Goal: Task Accomplishment & Management: Use online tool/utility

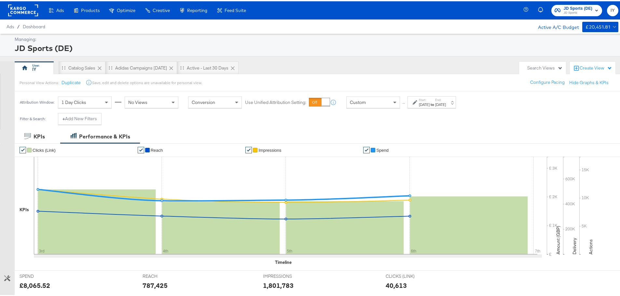
click at [556, 12] on span "JD Sports (DE) JD Sports" at bounding box center [576, 9] width 44 height 10
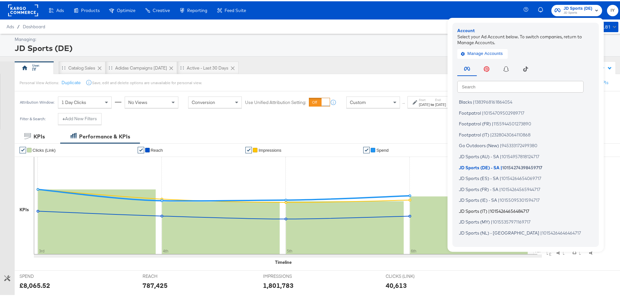
click at [480, 209] on span "JD Sports (IT)" at bounding box center [473, 209] width 28 height 5
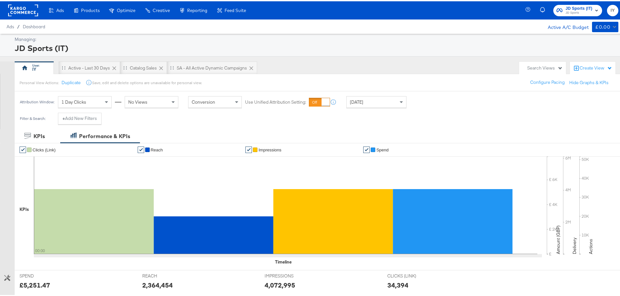
click at [355, 102] on span "Yesterday" at bounding box center [356, 101] width 13 height 6
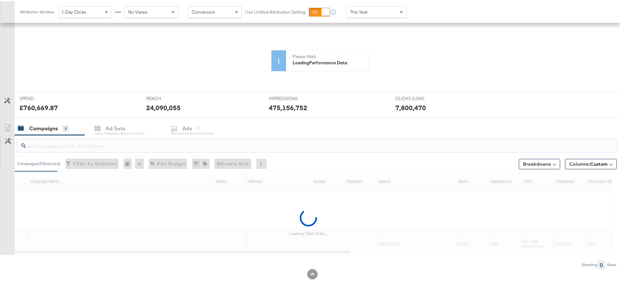
click at [114, 45] on div "KPIs Performance & KPIs Customize KPIs ✔ Clicks (Link) ✔ Reach ✔ Impressions ✔ …" at bounding box center [312, 151] width 625 height 290
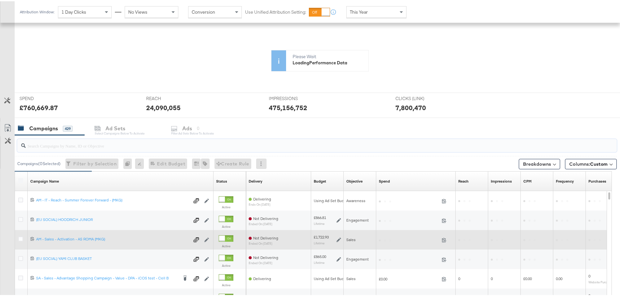
scroll to position [220, 0]
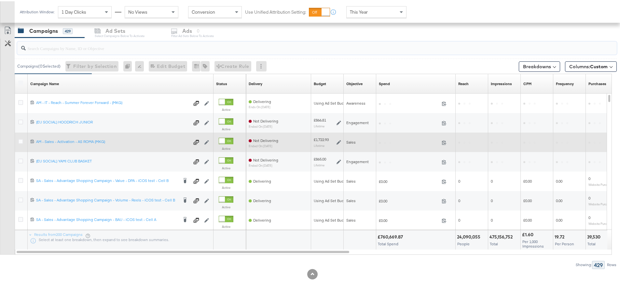
click at [105, 147] on div "6871190127861 AM - Sales - Activation - AS ROMA (MKG) AM - Sales - Activation -…" at bounding box center [121, 141] width 186 height 12
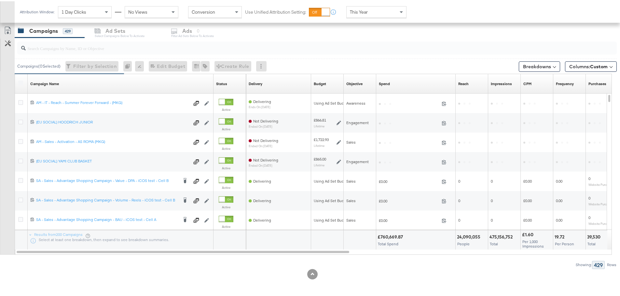
click at [64, 52] on div at bounding box center [316, 46] width 599 height 13
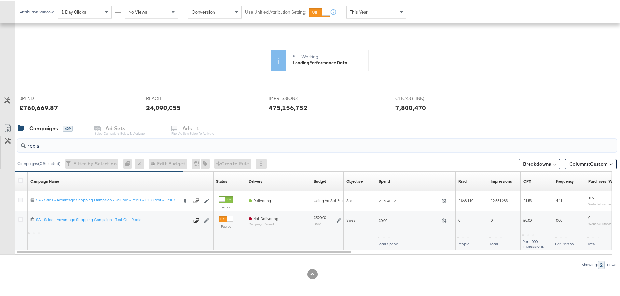
scroll to position [122, 0]
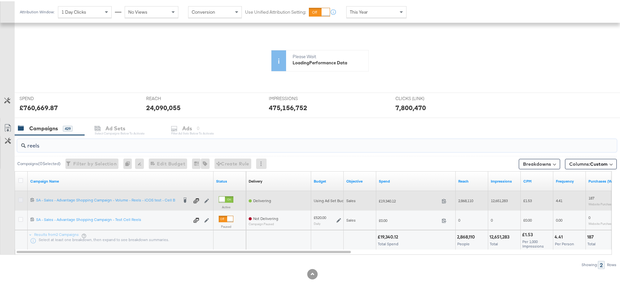
type input "reels"
click at [21, 198] on icon at bounding box center [20, 198] width 5 height 5
click at [0, 0] on input "checkbox" at bounding box center [0, 0] width 0 height 0
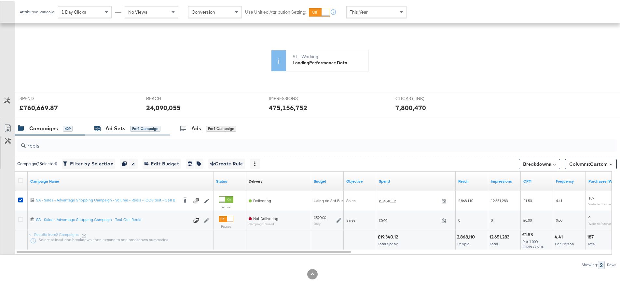
click at [118, 130] on div "Ad Sets" at bounding box center [115, 127] width 20 height 7
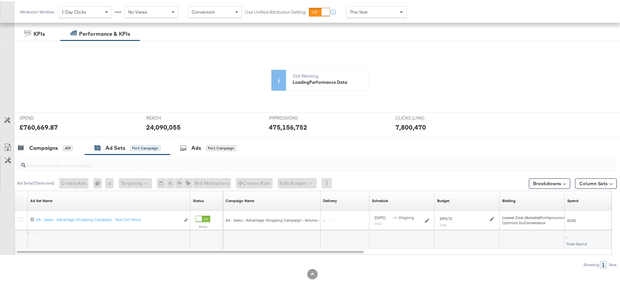
scroll to position [102, 0]
click at [22, 198] on icon at bounding box center [20, 198] width 5 height 5
click at [0, 0] on input "checkbox" at bounding box center [0, 0] width 0 height 0
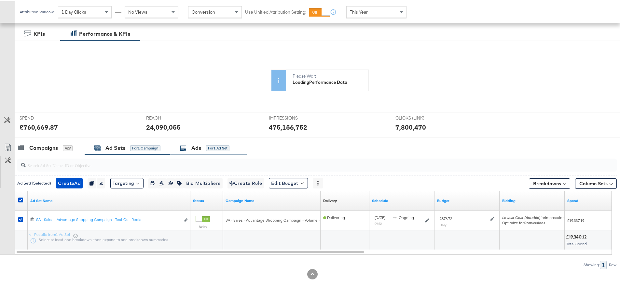
click at [203, 143] on div "Ads for 1 Ad Set" at bounding box center [204, 146] width 49 height 7
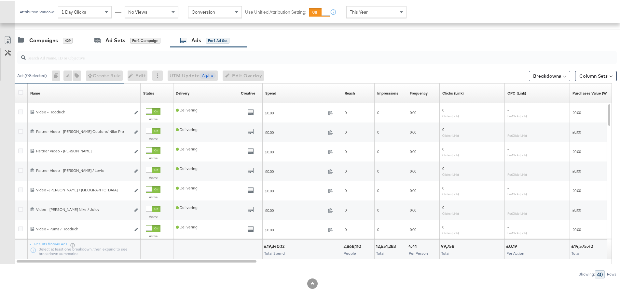
scroll to position [220, 0]
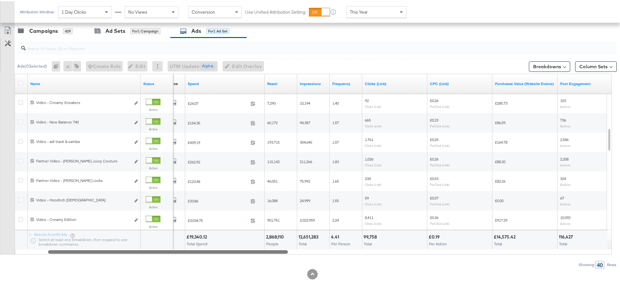
drag, startPoint x: 201, startPoint y: 251, endPoint x: 253, endPoint y: 245, distance: 52.7
click at [253, 245] on div "Name Status Creative Sorting Unavailable Spend Reach Impressions Frequency Clic…" at bounding box center [313, 163] width 597 height 181
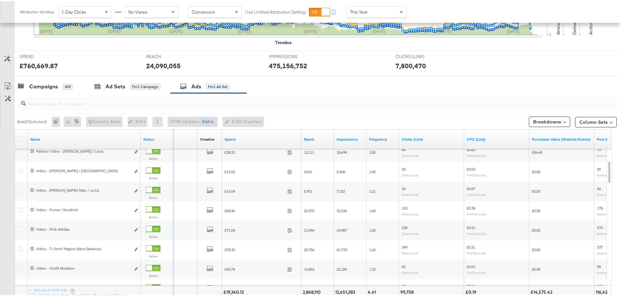
scroll to position [275, 0]
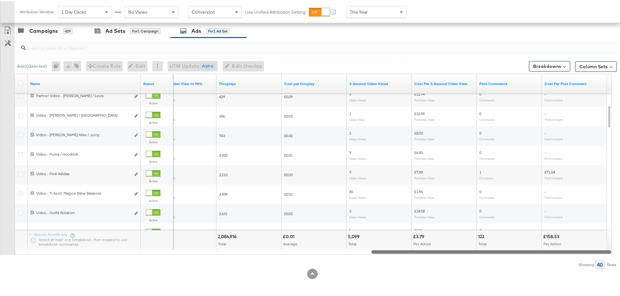
drag, startPoint x: 245, startPoint y: 251, endPoint x: 624, endPoint y: 264, distance: 379.6
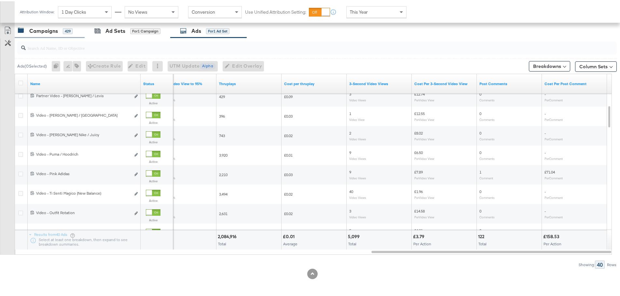
click at [43, 30] on div "Campaigns" at bounding box center [43, 29] width 29 height 7
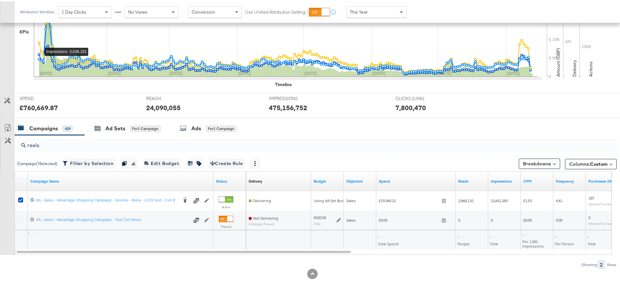
scroll to position [178, 0]
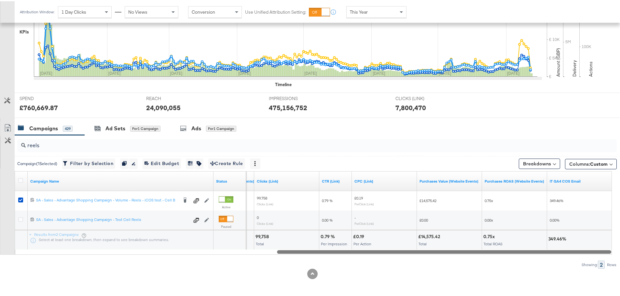
drag, startPoint x: 264, startPoint y: 251, endPoint x: 601, endPoint y: 255, distance: 337.1
click at [601, 255] on div "reels Campaign ( 1 Selected) Filter by Selection Filter 1 campaign Duplicate 1 …" at bounding box center [308, 201] width 616 height 134
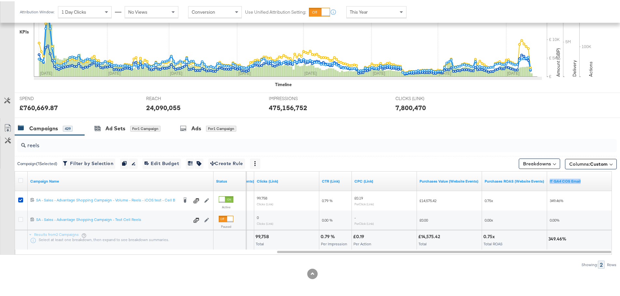
drag, startPoint x: 585, startPoint y: 179, endPoint x: 548, endPoint y: 176, distance: 37.5
click at [548, 176] on div "IT GA4 COS Email" at bounding box center [579, 180] width 65 height 10
drag, startPoint x: 548, startPoint y: 176, endPoint x: 549, endPoint y: 181, distance: 4.7
click at [549, 181] on link "IT GA4 COS Email" at bounding box center [579, 180] width 60 height 5
drag, startPoint x: 585, startPoint y: 181, endPoint x: 549, endPoint y: 180, distance: 36.4
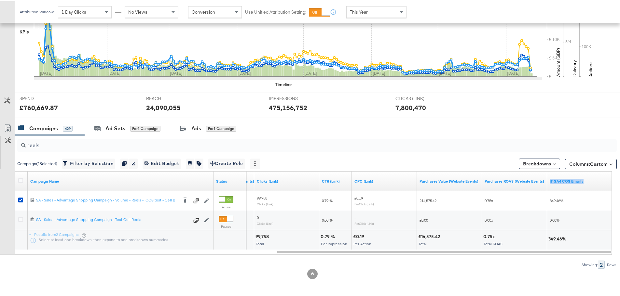
click at [549, 180] on div "IT GA4 COS Email ↓" at bounding box center [579, 180] width 65 height 10
copy link "IT GA4 COS Email ↓"
click at [132, 124] on div "for 1 Campaign" at bounding box center [145, 127] width 30 height 6
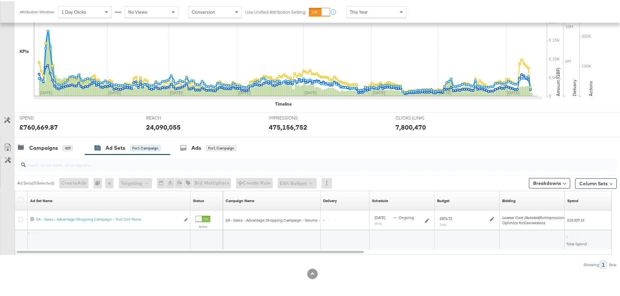
scroll to position [158, 0]
click at [191, 147] on div "Ads for 1 Campaign" at bounding box center [208, 146] width 56 height 7
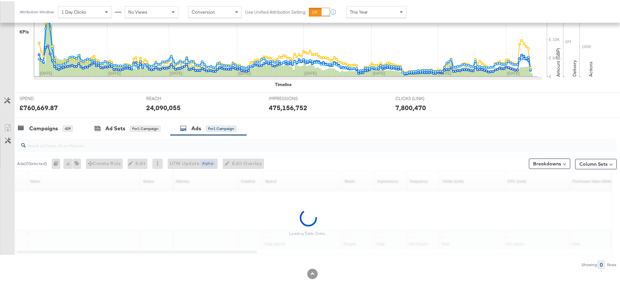
scroll to position [178, 0]
click at [122, 126] on div "Ad Sets" at bounding box center [115, 127] width 20 height 7
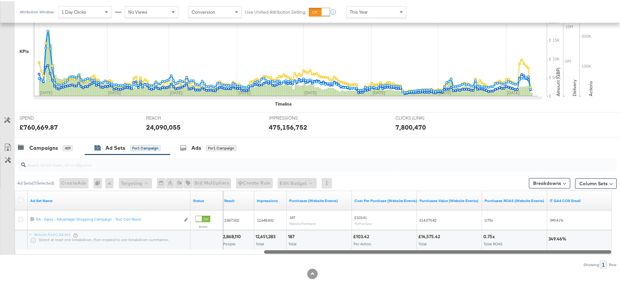
drag, startPoint x: 324, startPoint y: 251, endPoint x: 624, endPoint y: 267, distance: 300.7
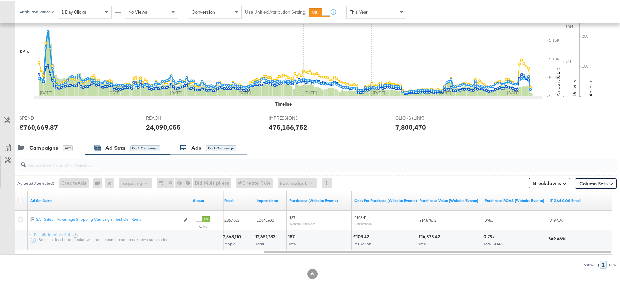
click at [201, 142] on div "Ads for 1 Campaign" at bounding box center [208, 147] width 76 height 14
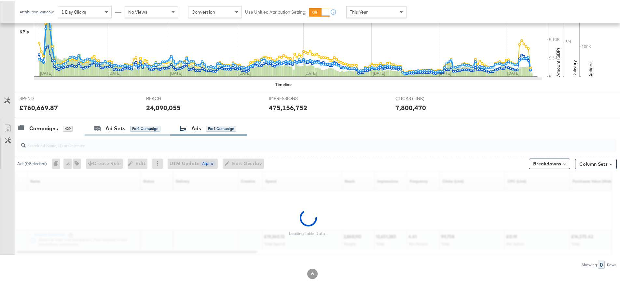
click at [137, 132] on div "Ad Sets for 1 Campaign" at bounding box center [128, 127] width 86 height 14
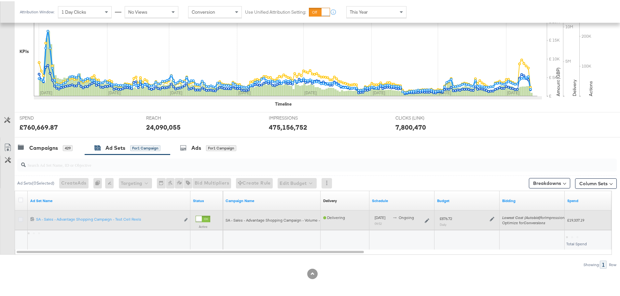
click at [20, 218] on icon at bounding box center [20, 218] width 5 height 5
click at [0, 0] on input "checkbox" at bounding box center [0, 0] width 0 height 0
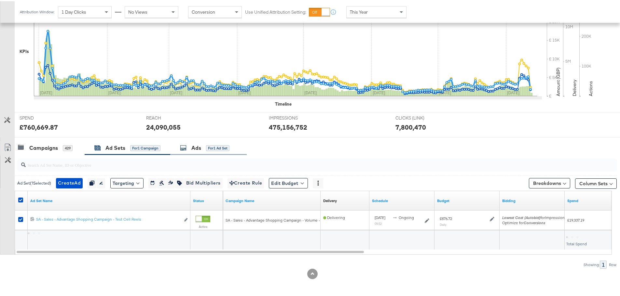
click at [202, 148] on div "Ads for 1 Ad Set" at bounding box center [204, 146] width 49 height 7
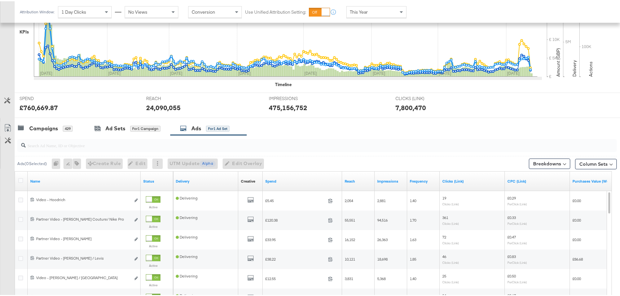
scroll to position [275, 0]
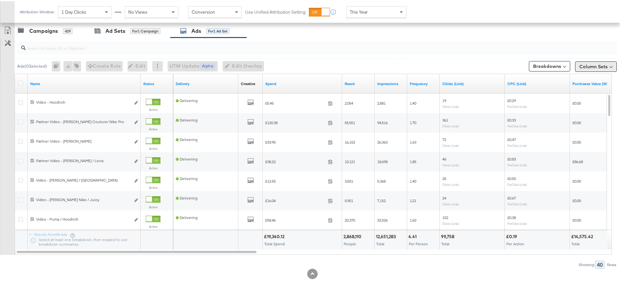
click at [582, 65] on button "Column Sets" at bounding box center [596, 65] width 42 height 10
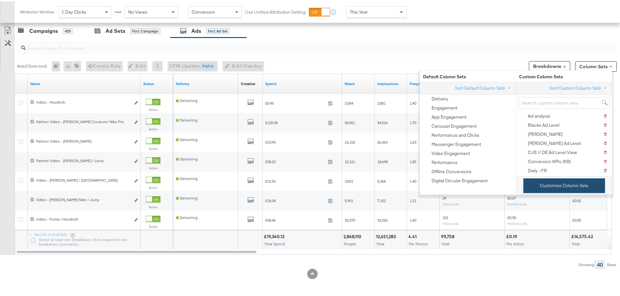
click at [566, 179] on button "Customize Column Sets" at bounding box center [564, 184] width 82 height 15
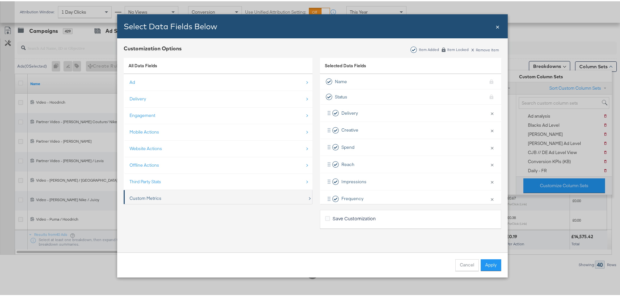
click at [149, 193] on div "Custom Metrics" at bounding box center [218, 197] width 178 height 13
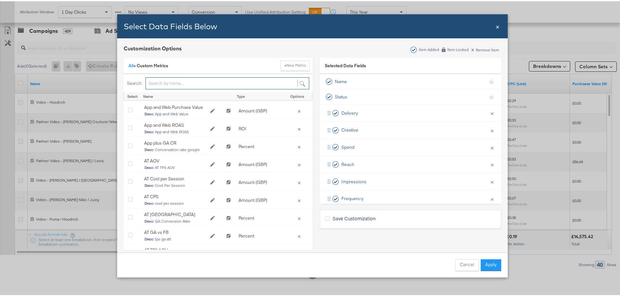
click at [194, 81] on input "Bulk Add Locations Modal" at bounding box center [227, 82] width 164 height 12
paste input "IT GA4 COS Email ↓"
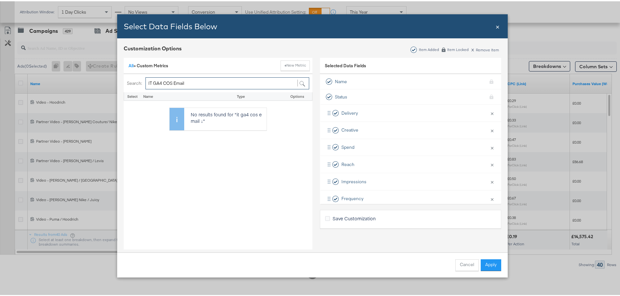
type input "IT GA4 COS Email"
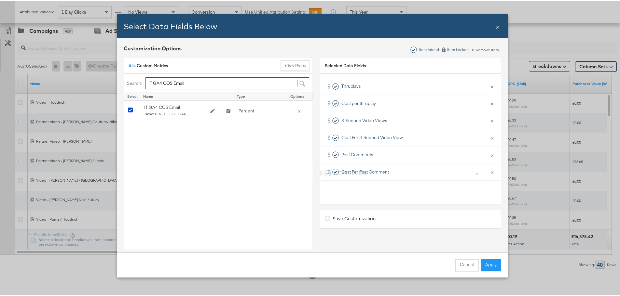
scroll to position [284, 0]
drag, startPoint x: 322, startPoint y: 136, endPoint x: 322, endPoint y: 192, distance: 55.6
click at [322, 192] on div "Delivery × Remove from KPIs Creative × Remove from KPIs Spend × Remove from KPI…" at bounding box center [410, 7] width 181 height 377
click at [487, 267] on button "Apply" at bounding box center [491, 264] width 20 height 12
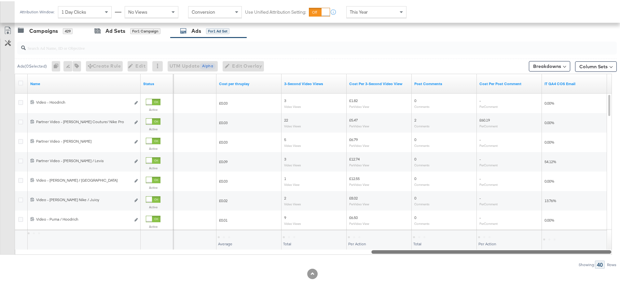
drag, startPoint x: 227, startPoint y: 251, endPoint x: 624, endPoint y: 253, distance: 397.6
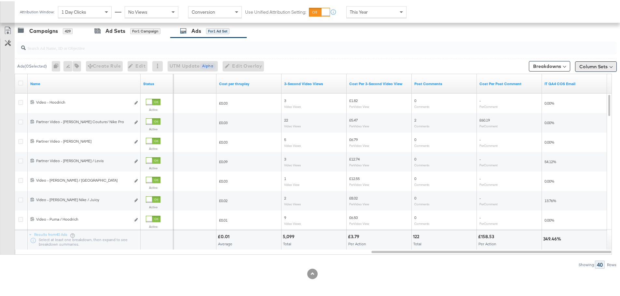
click at [595, 67] on button "Column Sets" at bounding box center [596, 65] width 42 height 10
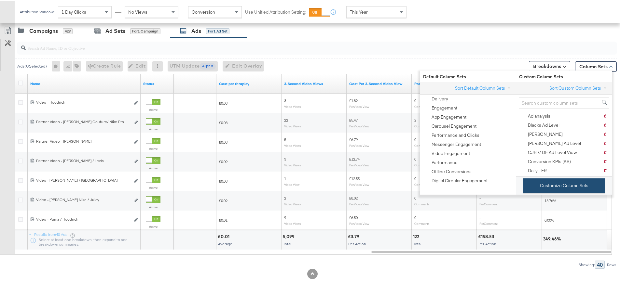
click at [542, 185] on button "Customize Column Sets" at bounding box center [564, 184] width 82 height 15
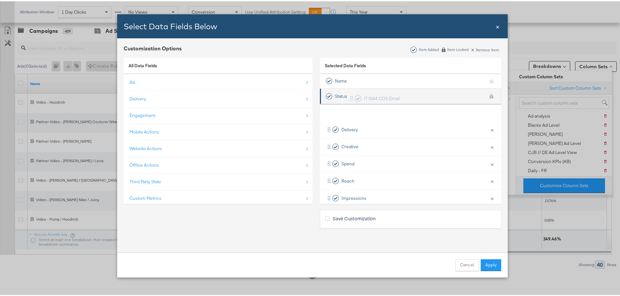
scroll to position [0, 0]
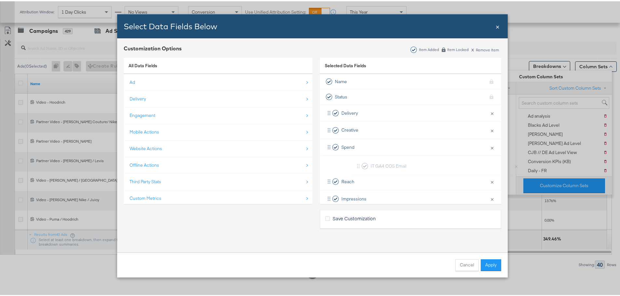
drag, startPoint x: 325, startPoint y: 188, endPoint x: 357, endPoint y: 161, distance: 41.3
click at [357, 161] on div "Delivery × Remove from KPIs Creative × Remove from KPIs Spend × Remove from KPI…" at bounding box center [410, 291] width 181 height 377
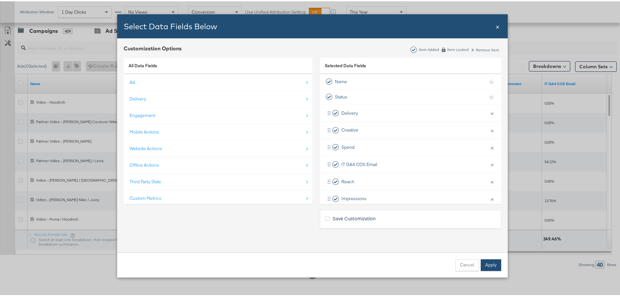
click at [486, 262] on button "Apply" at bounding box center [491, 264] width 20 height 12
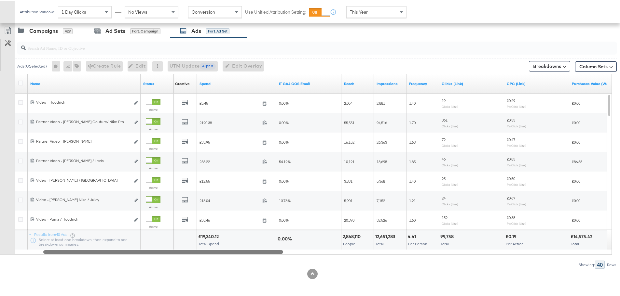
drag, startPoint x: 495, startPoint y: 251, endPoint x: 167, endPoint y: 249, distance: 328.6
click at [167, 249] on div at bounding box center [163, 251] width 240 height 6
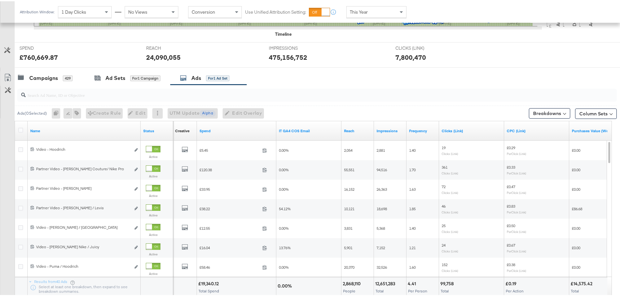
scroll to position [275, 0]
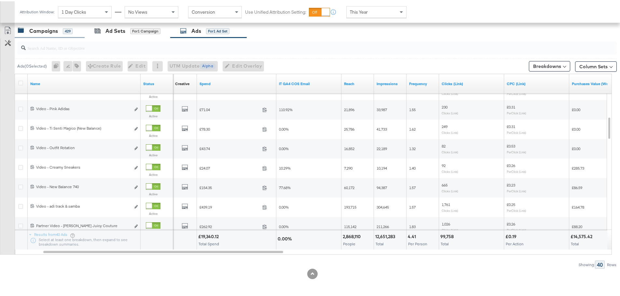
click at [50, 33] on div "Campaigns" at bounding box center [43, 29] width 29 height 7
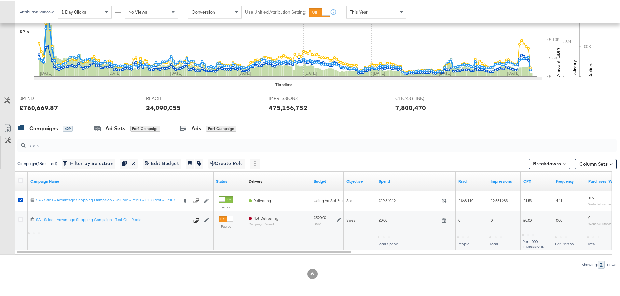
scroll to position [178, 0]
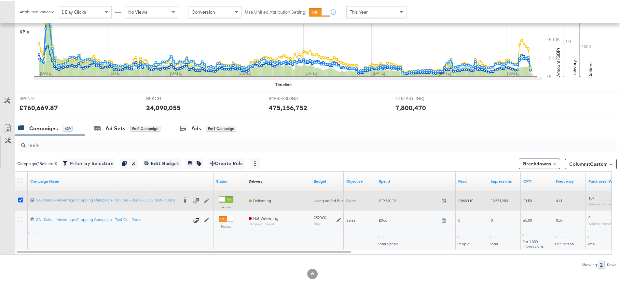
click at [22, 198] on icon at bounding box center [20, 198] width 5 height 5
click at [0, 0] on input "checkbox" at bounding box center [0, 0] width 0 height 0
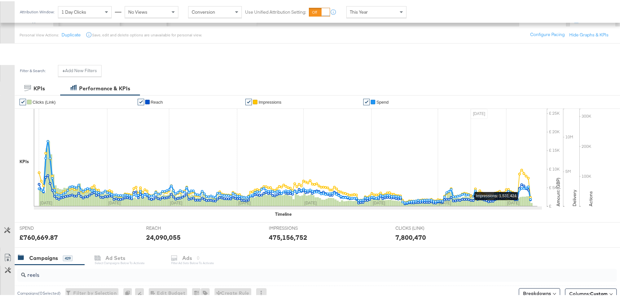
scroll to position [0, 0]
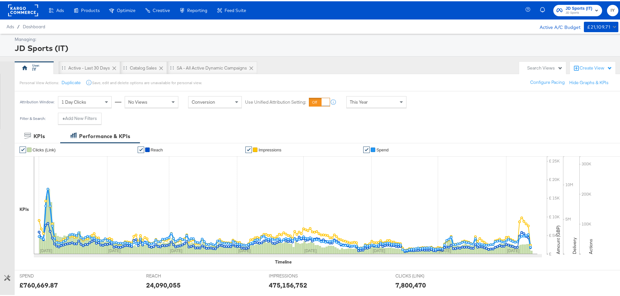
click at [564, 3] on div "JD Sports (IT) JD Sports IY" at bounding box center [576, 9] width 97 height 18
click at [566, 10] on span "JD Sports" at bounding box center [578, 11] width 27 height 5
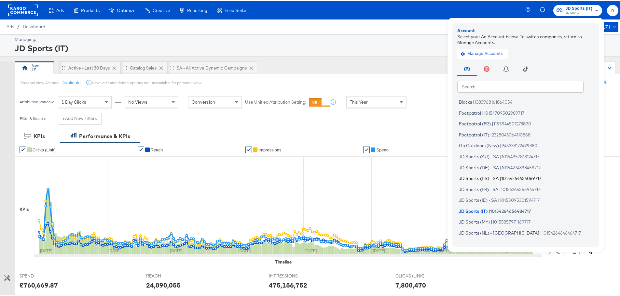
click at [480, 175] on span "JD Sports (ES) - SA" at bounding box center [479, 177] width 40 height 5
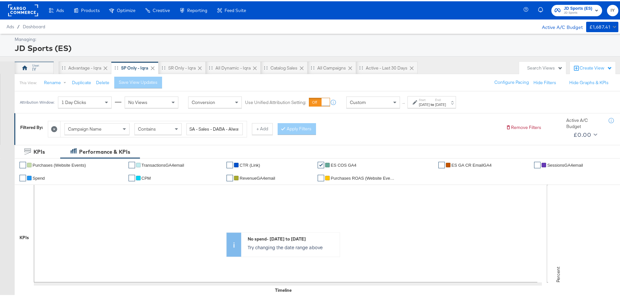
click at [38, 73] on div "IY" at bounding box center [34, 66] width 39 height 13
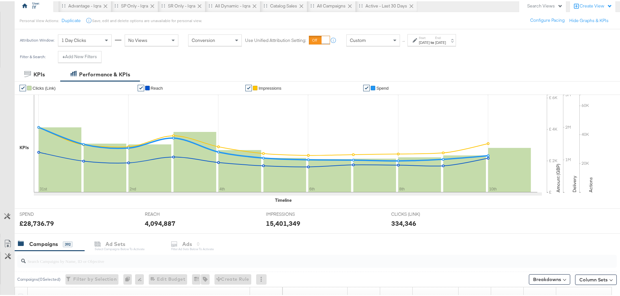
scroll to position [65, 0]
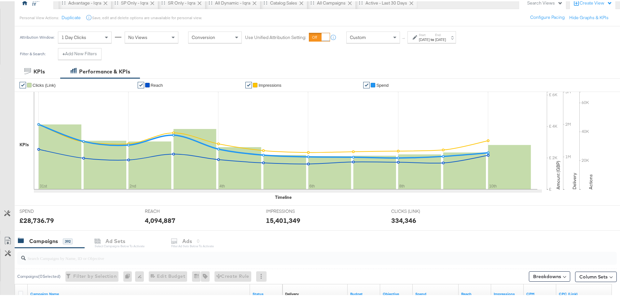
click at [429, 35] on label "Start:" at bounding box center [424, 34] width 11 height 4
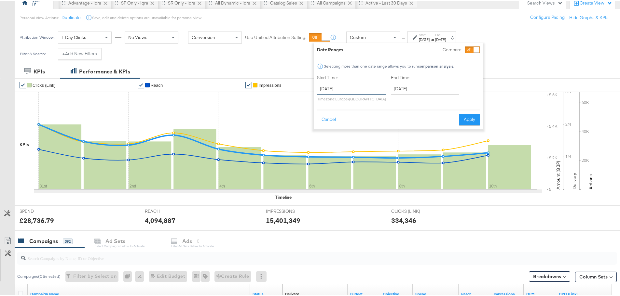
click at [350, 86] on input "July 31st 2025" at bounding box center [351, 88] width 69 height 12
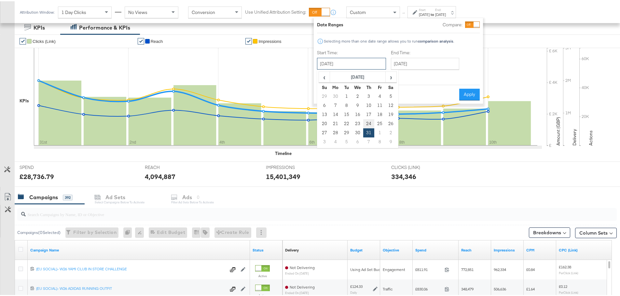
scroll to position [98, 0]
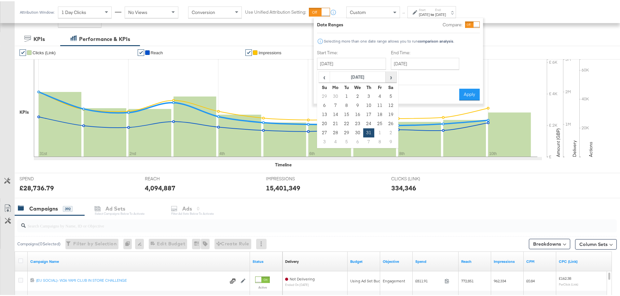
click at [388, 76] on span "›" at bounding box center [391, 76] width 10 height 10
click at [324, 112] on td "10" at bounding box center [324, 113] width 11 height 9
type input "August 10th 2025"
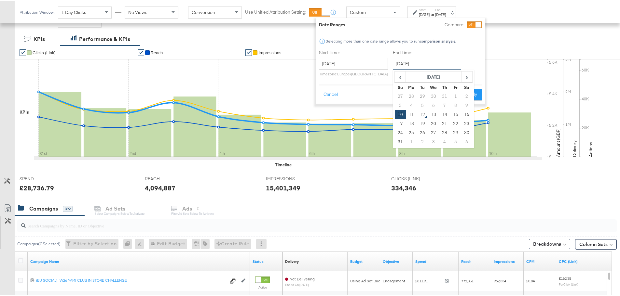
click at [416, 66] on input "August 10th 2025" at bounding box center [427, 63] width 68 height 12
click at [398, 111] on td "10" at bounding box center [400, 113] width 11 height 9
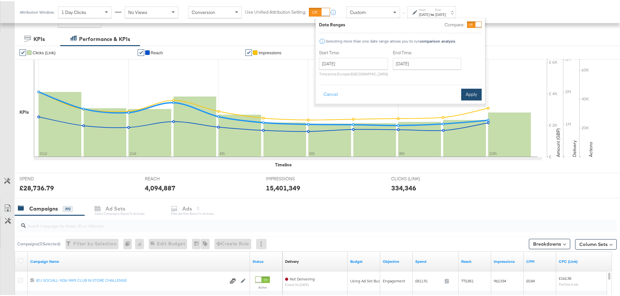
click at [474, 96] on button "Apply" at bounding box center [471, 94] width 20 height 12
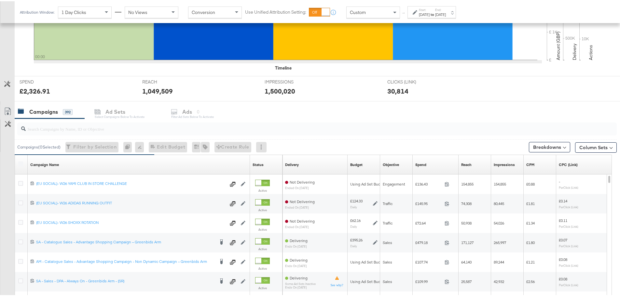
scroll to position [228, 0]
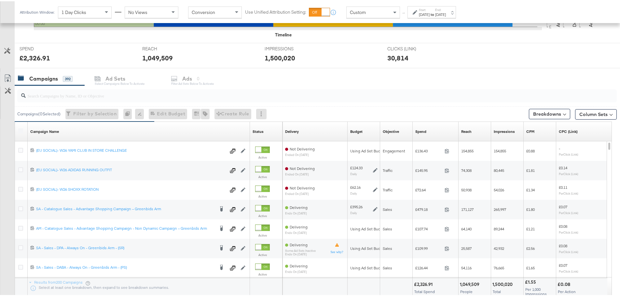
click at [115, 91] on input "search" at bounding box center [294, 92] width 536 height 13
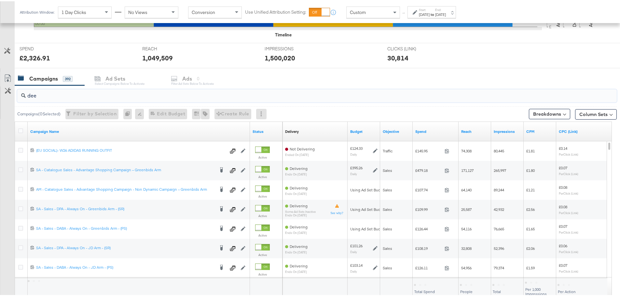
scroll to position [158, 0]
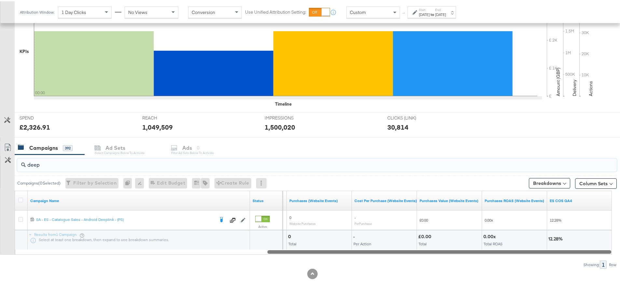
drag, startPoint x: 328, startPoint y: 251, endPoint x: 602, endPoint y: 260, distance: 273.8
click at [602, 260] on div "deep Campaigns ( 0 Selected) Filter by Selection Filter 0 campaigns 0 Rename 0 …" at bounding box center [308, 211] width 616 height 114
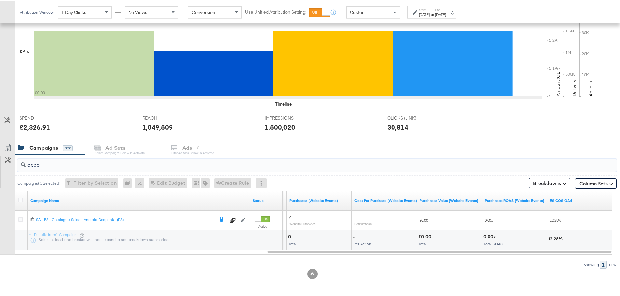
type input "deep"
click at [429, 13] on div "Aug 10th 2025" at bounding box center [424, 13] width 11 height 5
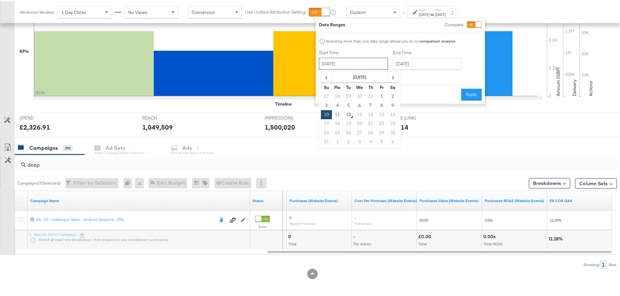
click at [349, 61] on input "August 10th 2025" at bounding box center [353, 63] width 69 height 12
click at [392, 102] on td "9" at bounding box center [392, 104] width 11 height 9
type input "August 9th 2025"
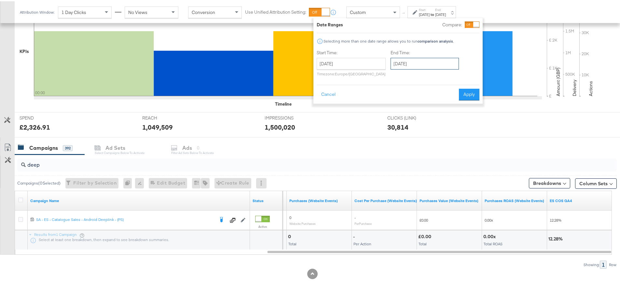
click at [413, 68] on input "August 10th 2025" at bounding box center [424, 63] width 68 height 12
click at [466, 106] on td "9" at bounding box center [464, 104] width 11 height 9
type input "August 9th 2025"
click at [462, 94] on button "Apply" at bounding box center [467, 94] width 20 height 12
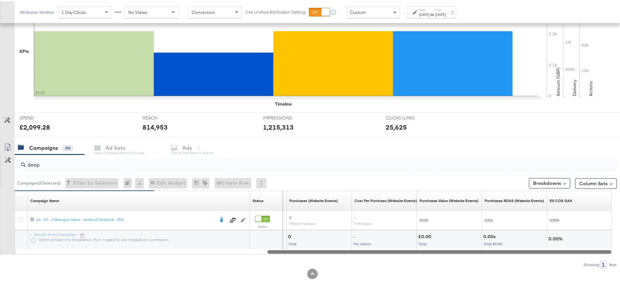
drag, startPoint x: 347, startPoint y: 251, endPoint x: 490, endPoint y: 251, distance: 142.5
click at [490, 251] on div at bounding box center [439, 251] width 344 height 6
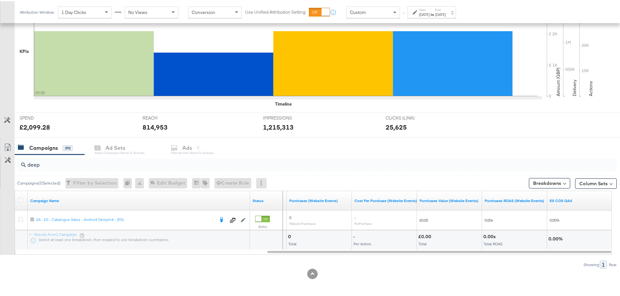
click at [429, 11] on div "Aug 9th 2025" at bounding box center [424, 13] width 11 height 5
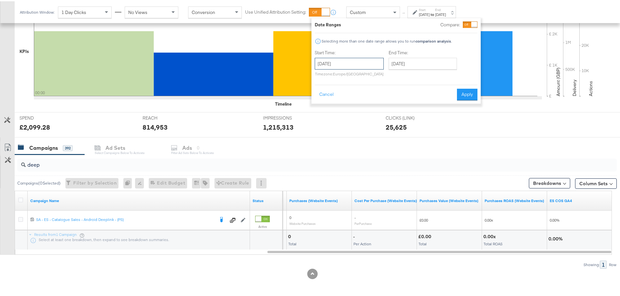
click at [346, 60] on input "August 9th 2025" at bounding box center [349, 63] width 69 height 12
click at [377, 99] on td "1" at bounding box center [377, 95] width 11 height 9
click at [362, 64] on input "August 1st 2025" at bounding box center [348, 63] width 69 height 12
click at [378, 102] on td "8" at bounding box center [377, 104] width 11 height 9
type input "August 8th 2025"
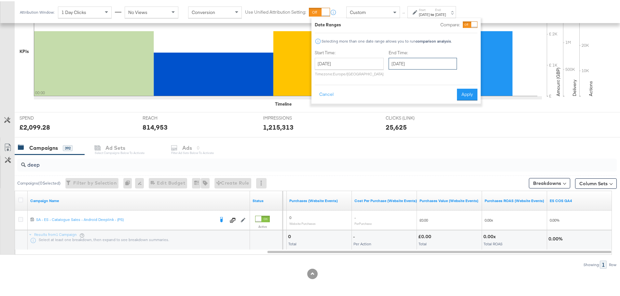
click at [407, 66] on input "August 9th 2025" at bounding box center [422, 63] width 68 height 12
click at [452, 104] on td "8" at bounding box center [451, 104] width 11 height 9
type input "August 8th 2025"
click at [467, 93] on button "Apply" at bounding box center [467, 94] width 20 height 12
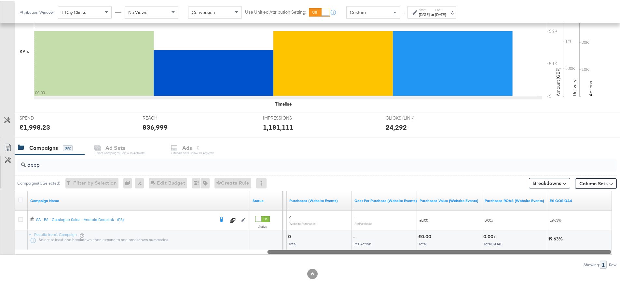
drag, startPoint x: 471, startPoint y: 251, endPoint x: 561, endPoint y: 55, distance: 215.6
click at [586, 280] on div "KPIs Performance & KPIs Customize KPIs ✔ Clicks (Link) ✔ Reach ✔ Impressions ✔ …" at bounding box center [312, 133] width 625 height 326
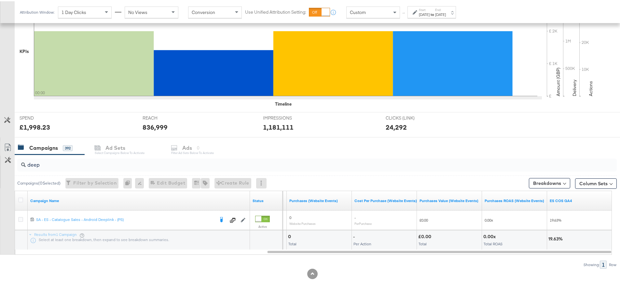
drag, startPoint x: 461, startPoint y: 13, endPoint x: 455, endPoint y: 16, distance: 6.8
click at [446, 13] on div "Aug 8th 2025" at bounding box center [440, 13] width 11 height 5
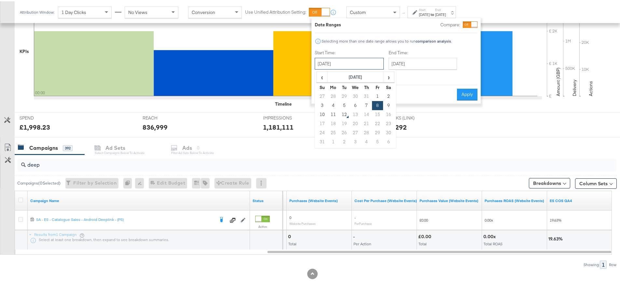
click at [343, 65] on input "August 8th 2025" at bounding box center [349, 63] width 69 height 12
click at [362, 103] on td "7" at bounding box center [366, 104] width 11 height 9
type input "August 7th 2025"
click at [414, 60] on input "August 8th 2025" at bounding box center [422, 63] width 68 height 12
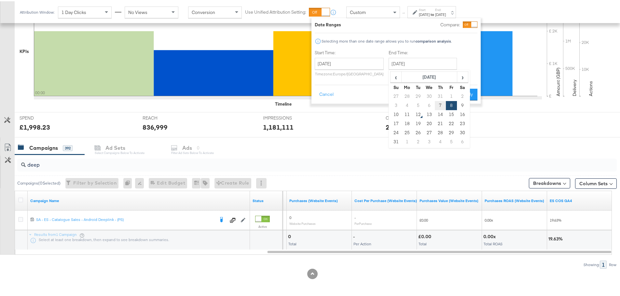
click at [438, 104] on td "7" at bounding box center [440, 104] width 11 height 9
type input "August 7th 2025"
click at [465, 89] on button "Apply" at bounding box center [467, 94] width 20 height 12
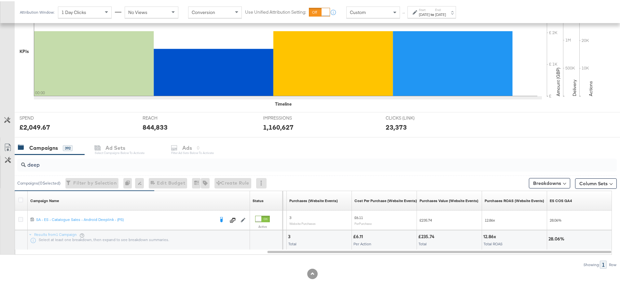
click at [435, 12] on strong "to" at bounding box center [432, 13] width 6 height 5
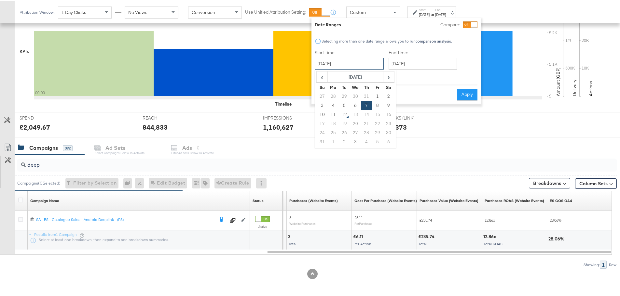
click at [354, 60] on input "August 7th 2025" at bounding box center [349, 63] width 69 height 12
click at [322, 104] on td "3" at bounding box center [322, 104] width 11 height 9
type input "August 3rd 2025"
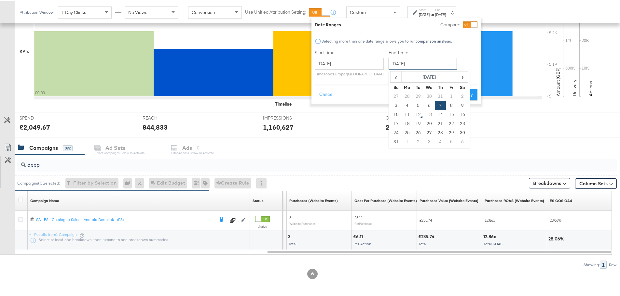
click at [408, 63] on input "August 7th 2025" at bounding box center [422, 63] width 68 height 12
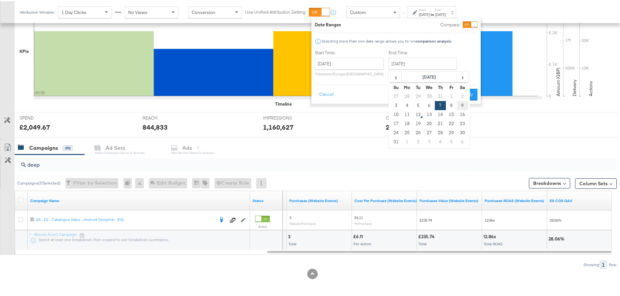
click at [458, 103] on td "9" at bounding box center [462, 104] width 11 height 9
type input "August 9th 2025"
click at [461, 91] on button "Apply" at bounding box center [467, 94] width 20 height 12
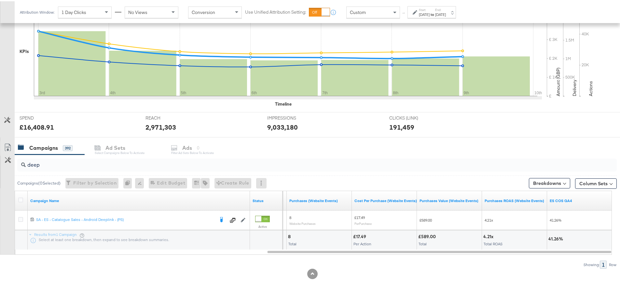
click at [446, 12] on div "Aug 9th 2025" at bounding box center [440, 13] width 11 height 5
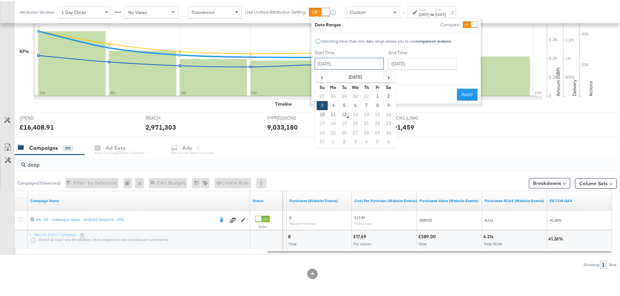
click at [353, 62] on input "August 3rd 2025" at bounding box center [349, 63] width 69 height 12
click at [387, 94] on td "2" at bounding box center [388, 95] width 11 height 9
type input "August 2nd 2025"
click at [425, 62] on input "August 9th 2025" at bounding box center [423, 63] width 68 height 12
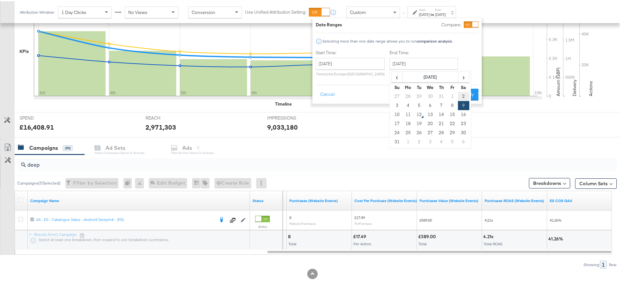
click at [462, 94] on td "2" at bounding box center [463, 95] width 11 height 9
type input "August 2nd 2025"
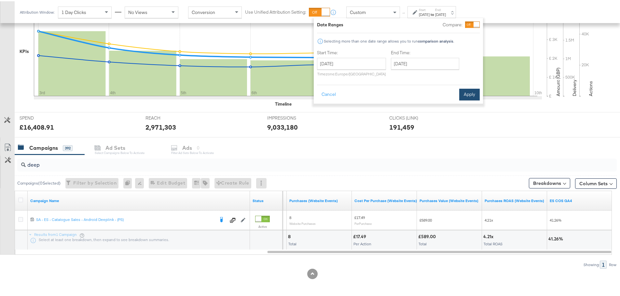
click at [466, 91] on button "Apply" at bounding box center [469, 94] width 20 height 12
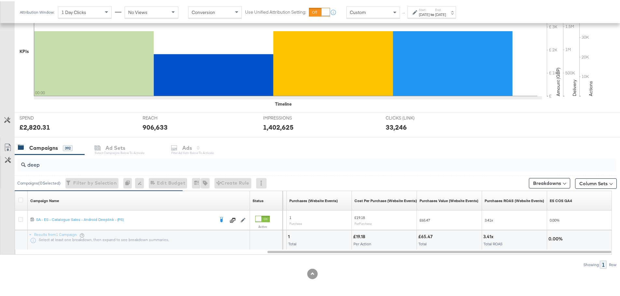
click at [429, 12] on div "Aug 2nd 2025" at bounding box center [424, 13] width 11 height 5
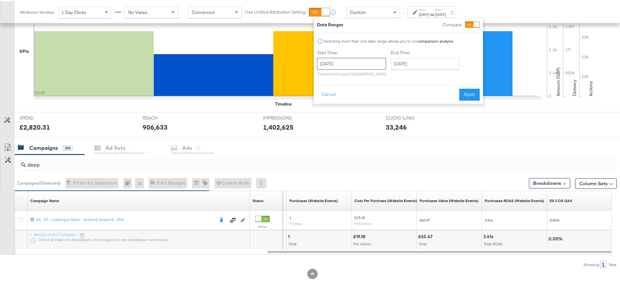
click at [368, 61] on input "August 2nd 2025" at bounding box center [351, 63] width 69 height 12
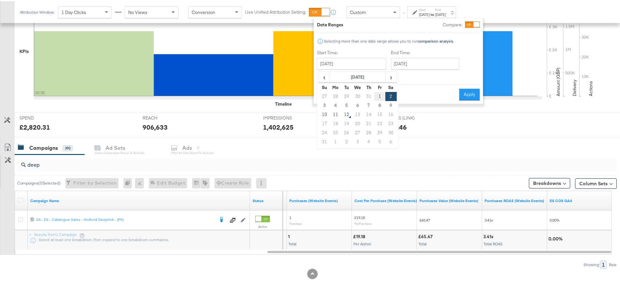
click at [379, 93] on td "1" at bounding box center [379, 95] width 11 height 9
type input "August 1st 2025"
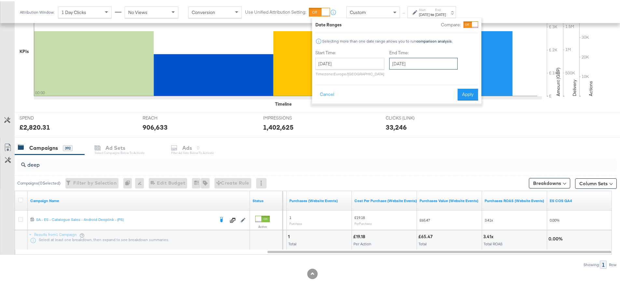
click at [418, 63] on input "August 2nd 2025" at bounding box center [423, 63] width 68 height 12
click at [450, 98] on td "1" at bounding box center [451, 95] width 11 height 9
type input "August 1st 2025"
click at [457, 89] on button "Apply" at bounding box center [466, 94] width 20 height 12
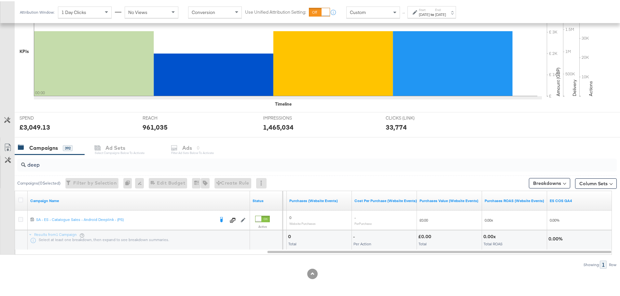
click at [429, 9] on label "Start:" at bounding box center [424, 9] width 11 height 4
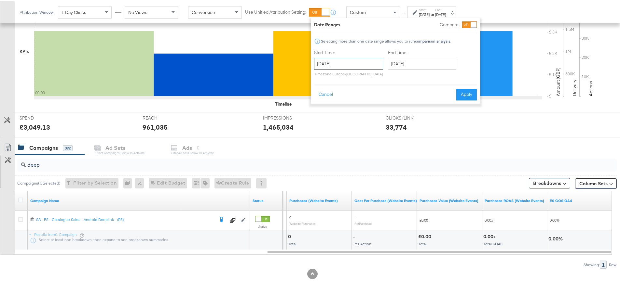
click at [365, 60] on input "August 1st 2025" at bounding box center [348, 63] width 69 height 12
click at [363, 93] on td "31" at bounding box center [365, 95] width 11 height 9
type input "July 31st 2025"
click at [406, 64] on input "August 1st 2025" at bounding box center [422, 63] width 68 height 12
click at [436, 93] on td "31" at bounding box center [439, 95] width 11 height 9
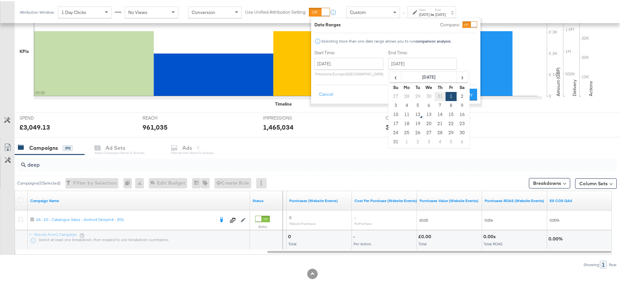
type input "July 31st 2025"
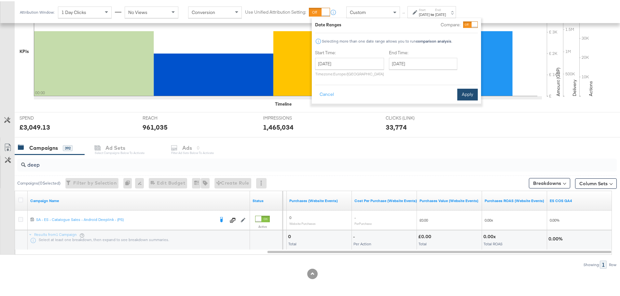
click at [465, 94] on button "Apply" at bounding box center [467, 94] width 20 height 12
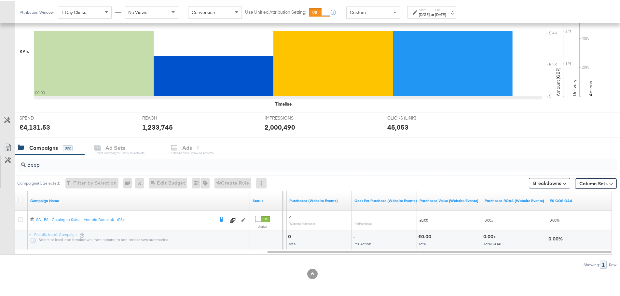
click at [446, 10] on label "End:" at bounding box center [440, 9] width 11 height 4
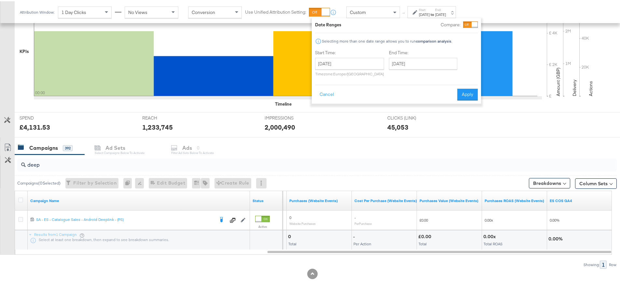
click at [373, 56] on div "Start Time: July 31st 2025 ‹ July 2025 › Su Mo Tu We Th Fr Sa 29 30 1 2 3 4 5 6…" at bounding box center [349, 63] width 69 height 30
click at [362, 66] on input "July 31st 2025" at bounding box center [349, 63] width 69 height 12
click at [323, 121] on td "20" at bounding box center [322, 122] width 11 height 9
type input "July 20th 2025"
click at [402, 63] on input "July 31st 2025" at bounding box center [423, 63] width 68 height 12
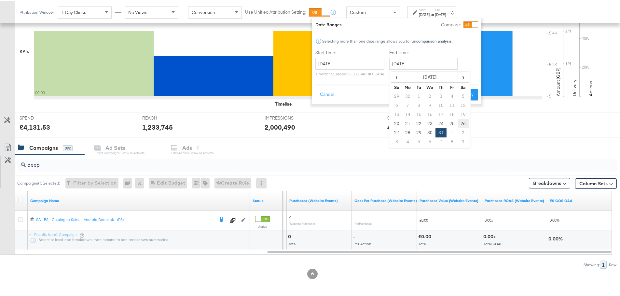
click at [461, 122] on td "26" at bounding box center [462, 122] width 11 height 9
type input "July 26th 2025"
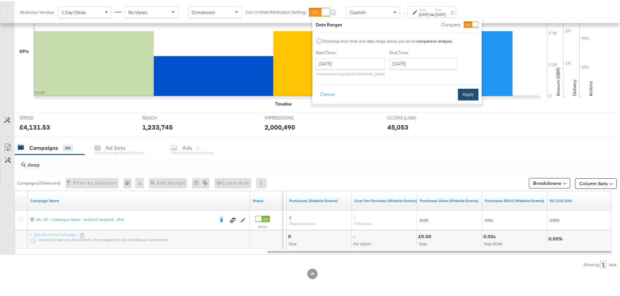
click at [463, 96] on button "Apply" at bounding box center [468, 94] width 20 height 12
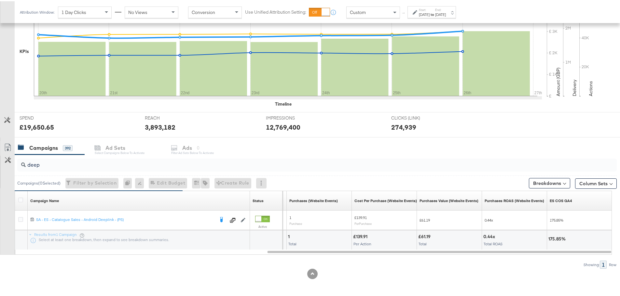
click at [423, 14] on div "Jul 20th 2025" at bounding box center [424, 13] width 11 height 5
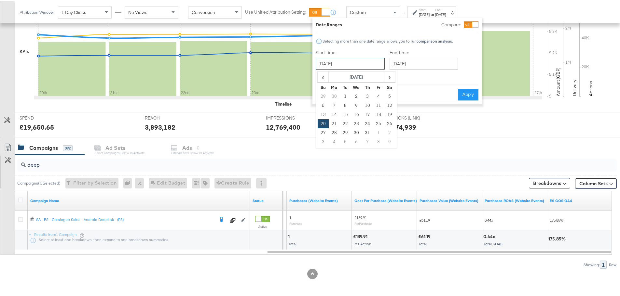
click at [360, 62] on input "July 20th 2025" at bounding box center [350, 63] width 69 height 12
click at [322, 131] on td "27" at bounding box center [323, 131] width 11 height 9
type input "July 27th 2025"
click at [414, 67] on input "July 27th 2025" at bounding box center [423, 63] width 68 height 12
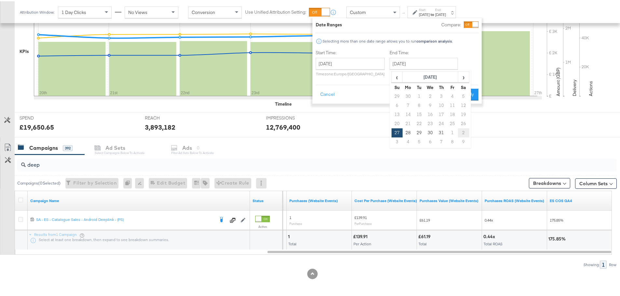
click at [463, 133] on td "2" at bounding box center [463, 131] width 11 height 9
type input "August 2nd 2025"
click at [464, 95] on button "Apply" at bounding box center [468, 94] width 20 height 12
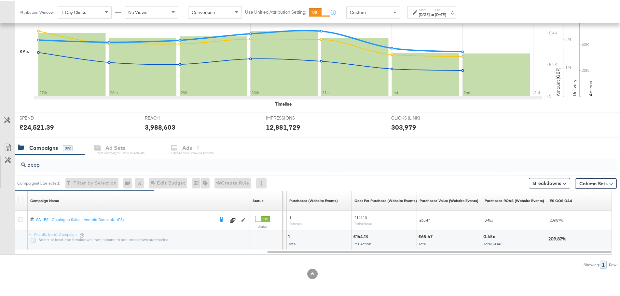
click at [445, 17] on div "Start: Jul 27th 2025 to End: Aug 2nd 2025" at bounding box center [431, 11] width 48 height 12
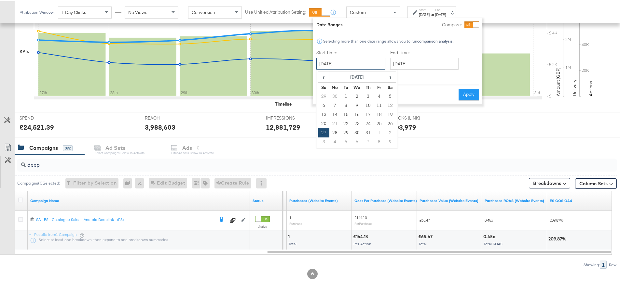
click at [329, 59] on input "July 27th 2025" at bounding box center [350, 63] width 69 height 12
drag, startPoint x: 71, startPoint y: 163, endPoint x: 23, endPoint y: 163, distance: 47.5
click at [23, 163] on div "deep" at bounding box center [316, 163] width 599 height 13
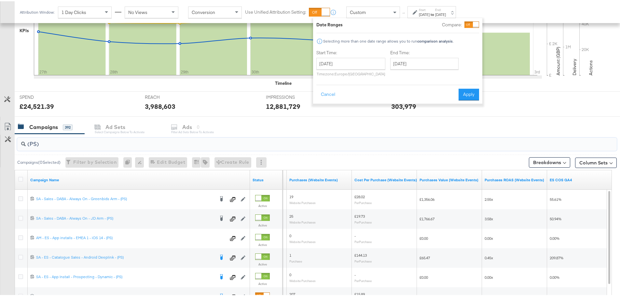
scroll to position [191, 0]
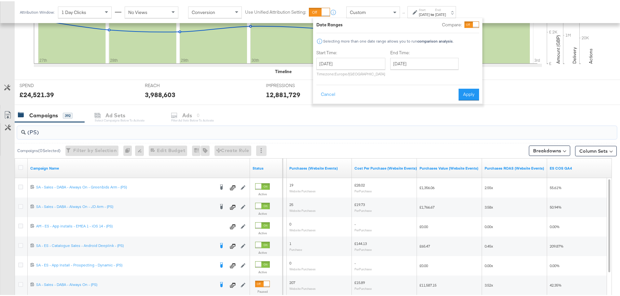
type input "(PS)"
click at [358, 63] on input "July 27th 2025" at bounding box center [350, 63] width 69 height 12
click at [320, 142] on td "3" at bounding box center [323, 140] width 11 height 9
type input "August 3rd 2025"
click at [404, 62] on input "August 3rd 2025" at bounding box center [423, 63] width 68 height 12
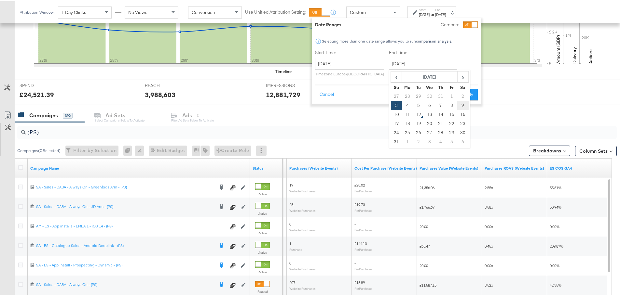
click at [463, 102] on td "9" at bounding box center [462, 104] width 11 height 9
type input "August 9th 2025"
click at [465, 94] on button "Apply" at bounding box center [467, 94] width 20 height 12
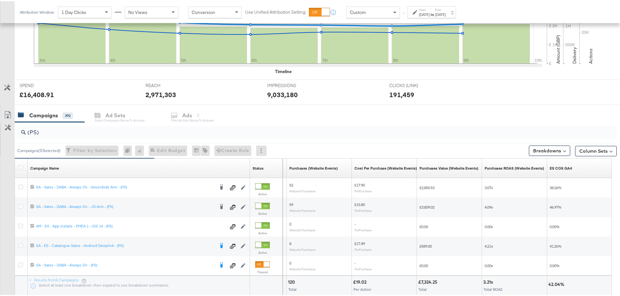
click at [429, 11] on div "Aug 3rd 2025" at bounding box center [424, 13] width 11 height 5
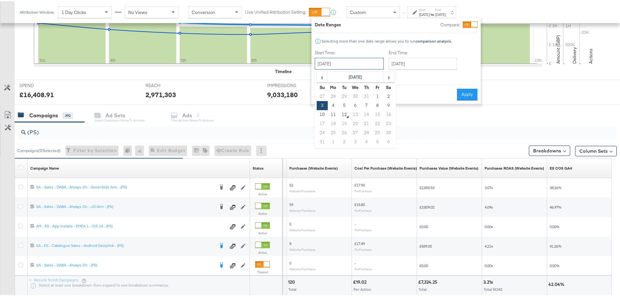
click at [327, 62] on input "August 3rd 2025" at bounding box center [349, 63] width 69 height 12
click at [321, 113] on td "10" at bounding box center [322, 113] width 11 height 9
type input "August 10th 2025"
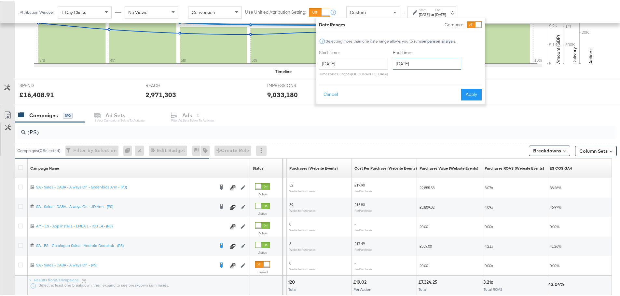
click at [420, 61] on input "August 10th 2025" at bounding box center [427, 63] width 68 height 12
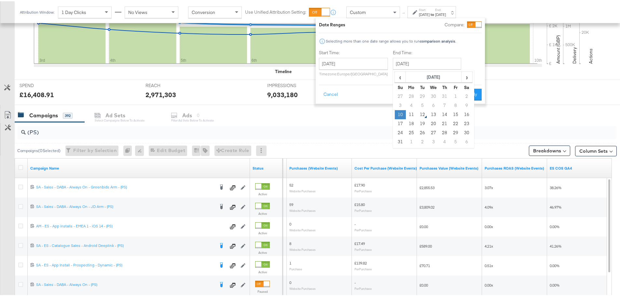
click at [398, 115] on td "10" at bounding box center [400, 113] width 11 height 9
click at [478, 92] on button "Apply" at bounding box center [471, 94] width 20 height 12
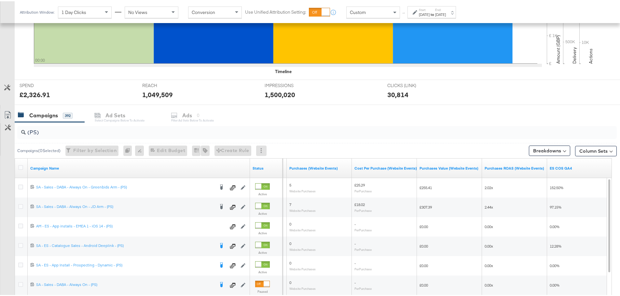
click at [421, 12] on div "Aug 10th 2025" at bounding box center [424, 13] width 11 height 5
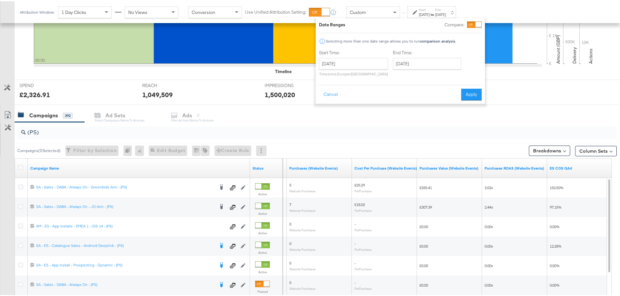
click at [363, 56] on div "Start Time: August 10th 2025 ‹ August 2025 › Su Mo Tu We Th Fr Sa 27 28 29 30 3…" at bounding box center [353, 63] width 69 height 30
click at [367, 64] on input "August 10th 2025" at bounding box center [353, 63] width 69 height 12
click at [392, 103] on td "9" at bounding box center [392, 104] width 11 height 9
type input "August 9th 2025"
click at [428, 64] on input "August 10th 2025" at bounding box center [424, 63] width 68 height 12
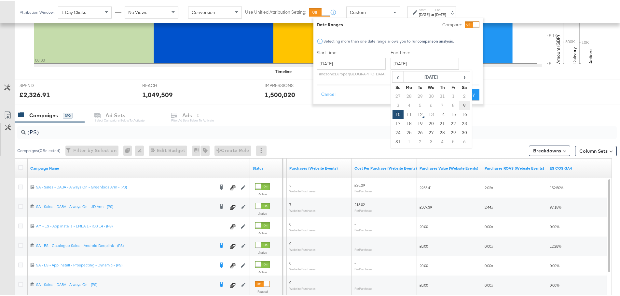
click at [464, 105] on td "9" at bounding box center [464, 104] width 11 height 9
type input "August 9th 2025"
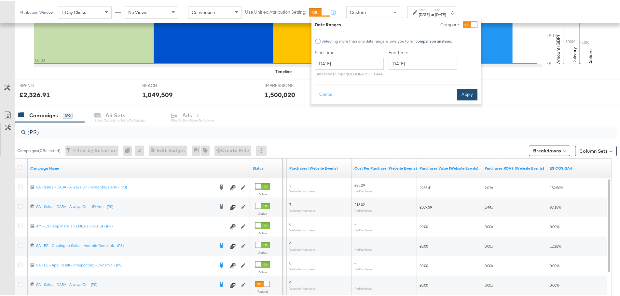
click at [471, 94] on button "Apply" at bounding box center [467, 94] width 20 height 12
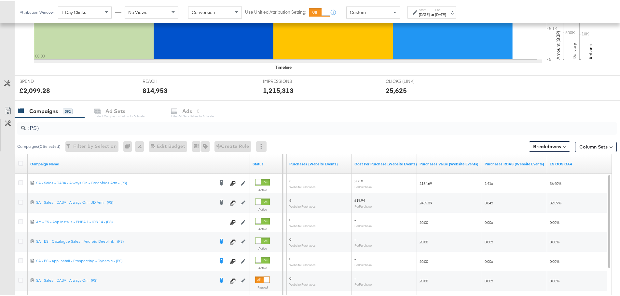
scroll to position [276, 0]
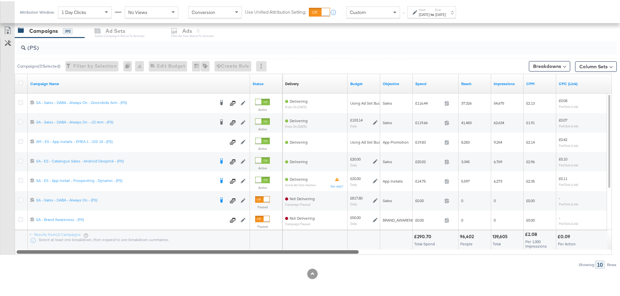
drag, startPoint x: 380, startPoint y: 251, endPoint x: 146, endPoint y: 254, distance: 233.9
click at [133, 263] on div "(PS) Campaigns ( 0 Selected) Filter by Selection Filter 0 campaigns 0 Rename 0 …" at bounding box center [308, 151] width 616 height 231
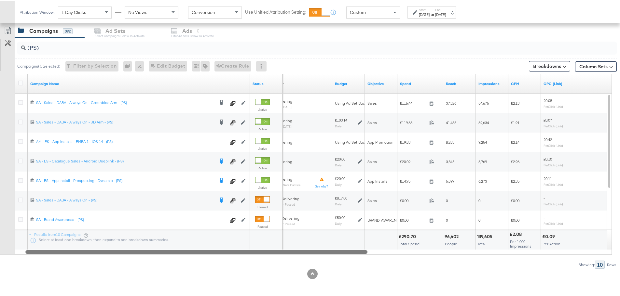
click at [445, 7] on div "Start: Aug 9th 2025 to End: Aug 9th 2025" at bounding box center [432, 11] width 27 height 9
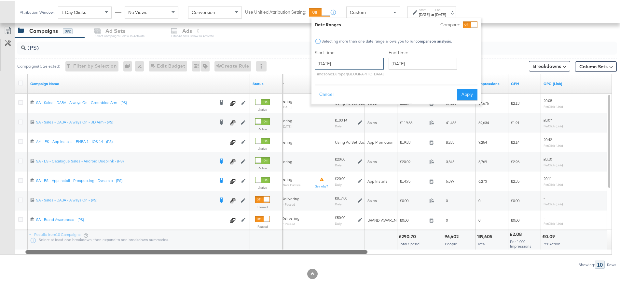
click at [364, 64] on input "August 9th 2025" at bounding box center [349, 63] width 69 height 12
click at [376, 102] on td "8" at bounding box center [377, 104] width 11 height 9
type input "August 8th 2025"
click at [422, 57] on input "August 9th 2025" at bounding box center [422, 63] width 68 height 12
click at [448, 105] on td "8" at bounding box center [451, 104] width 11 height 9
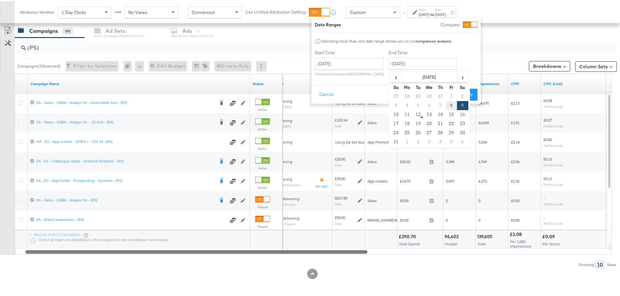
type input "August 8th 2025"
click at [462, 91] on button "Apply" at bounding box center [467, 94] width 20 height 12
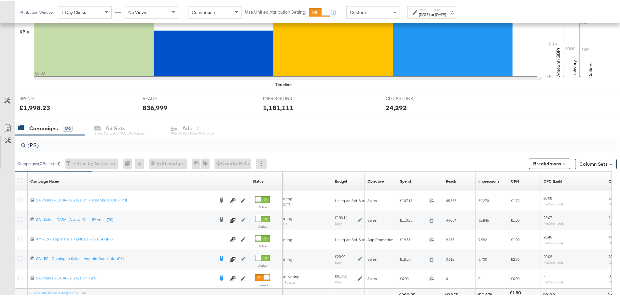
scroll to position [237, 0]
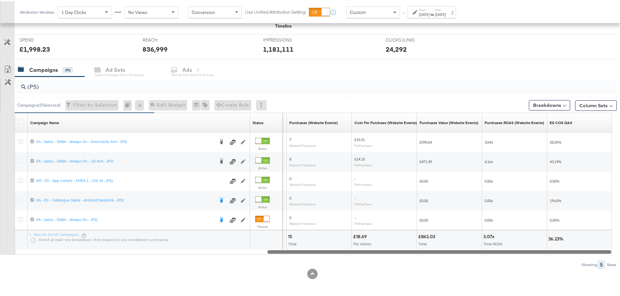
drag, startPoint x: 321, startPoint y: 252, endPoint x: 594, endPoint y: 260, distance: 273.1
click at [594, 260] on div "(PS) Campaigns ( 0 Selected) Filter by Selection Filter 0 campaigns 0 Rename 0 …" at bounding box center [308, 171] width 616 height 192
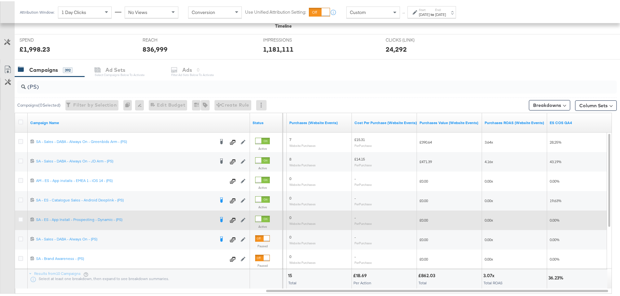
scroll to position [276, 0]
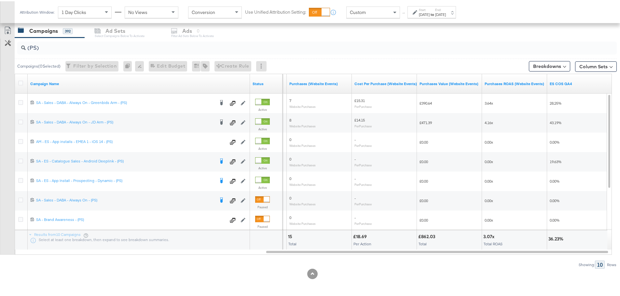
click at [429, 11] on div "Aug 8th 2025" at bounding box center [424, 13] width 11 height 5
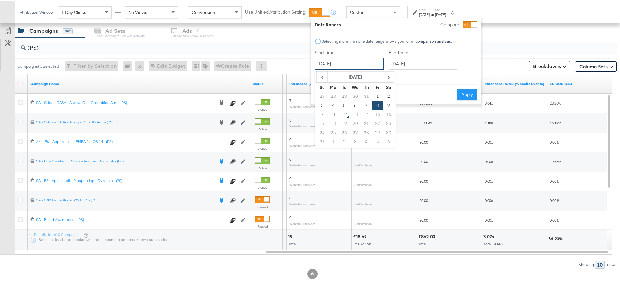
click at [356, 62] on input "August 8th 2025" at bounding box center [349, 63] width 69 height 12
click at [365, 102] on td "7" at bounding box center [366, 104] width 11 height 9
type input "August 7th 2025"
click at [424, 68] on input "August 8th 2025" at bounding box center [422, 63] width 68 height 12
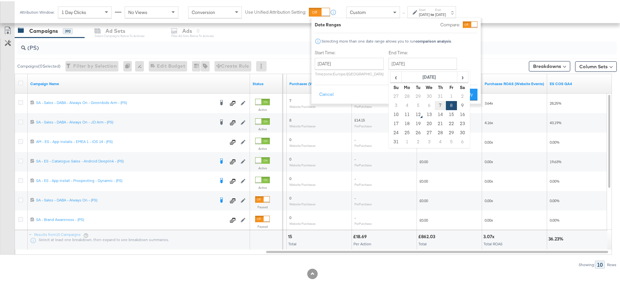
click at [439, 106] on td "7" at bounding box center [440, 104] width 11 height 9
type input "August 7th 2025"
click at [471, 86] on div "Cancel Apply" at bounding box center [396, 91] width 163 height 16
click at [471, 91] on button "Apply" at bounding box center [467, 94] width 20 height 12
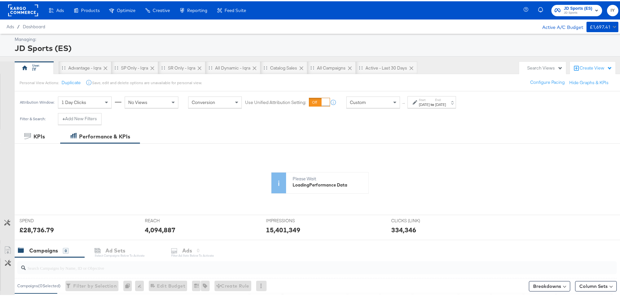
click at [570, 11] on span "JD Sports" at bounding box center [577, 11] width 29 height 5
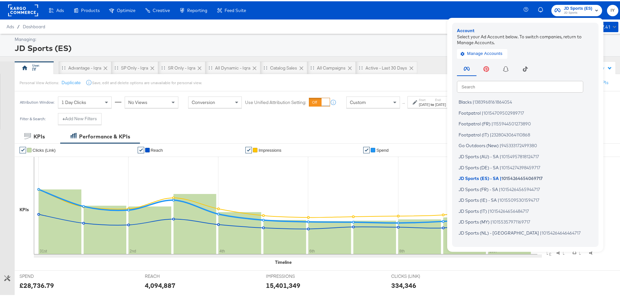
click at [523, 67] on icon "button" at bounding box center [525, 67] width 5 height 5
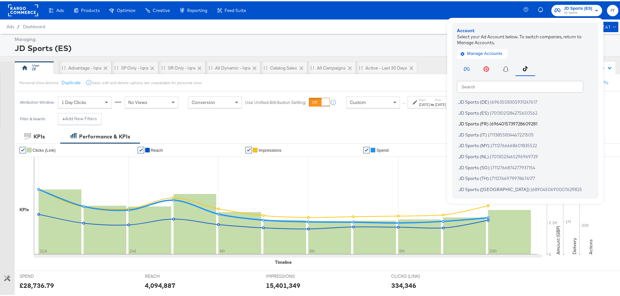
click at [489, 124] on span "|" at bounding box center [490, 122] width 2 height 5
